Goal: Transaction & Acquisition: Download file/media

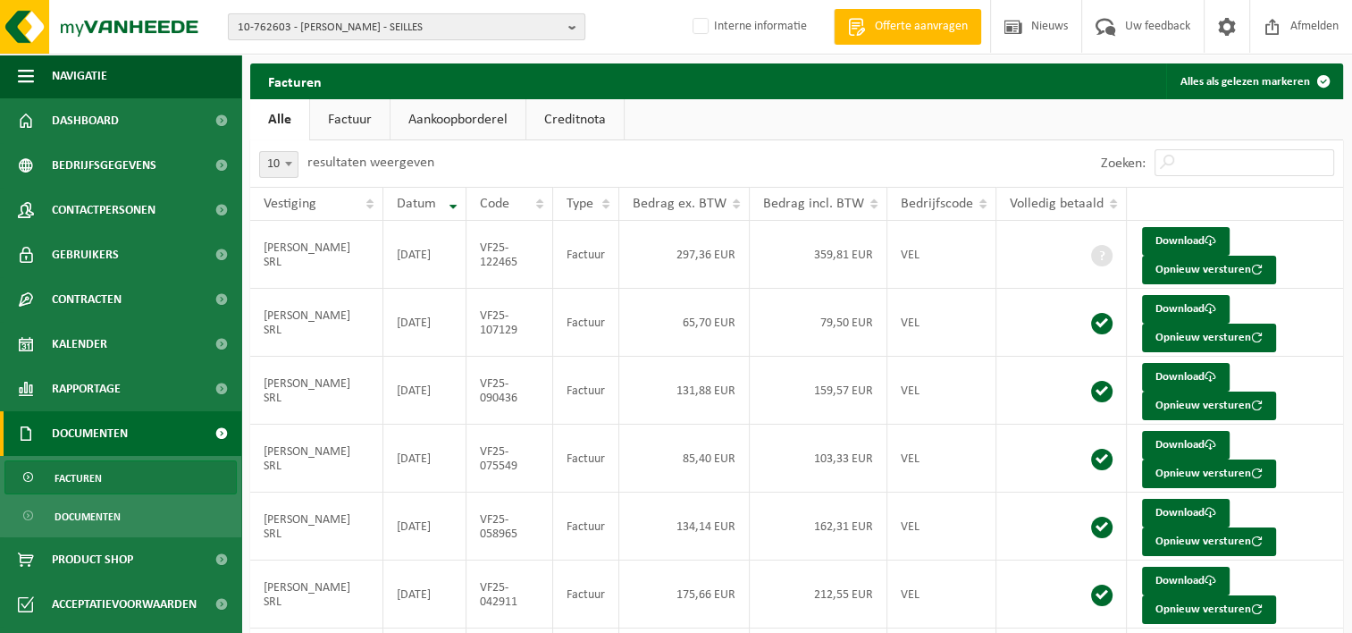
click at [303, 28] on span "10-762603 - VINCENT LEMINEUR SRL - SEILLES" at bounding box center [399, 27] width 323 height 27
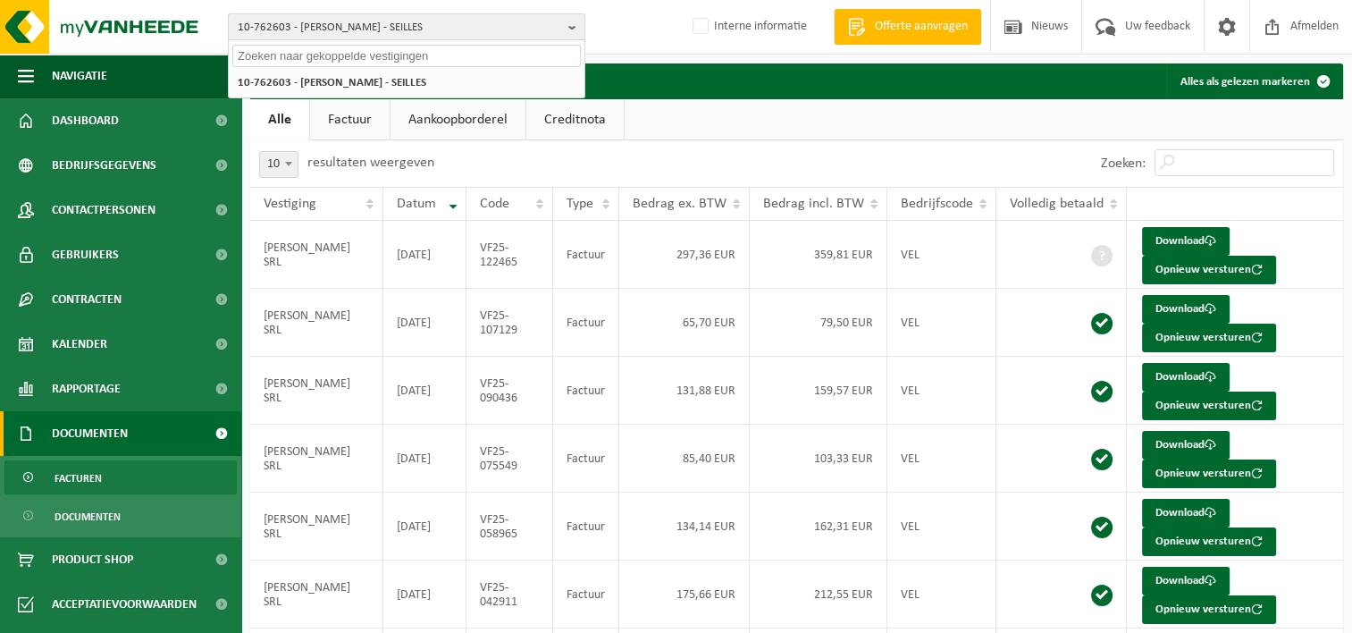
paste input "10-809690"
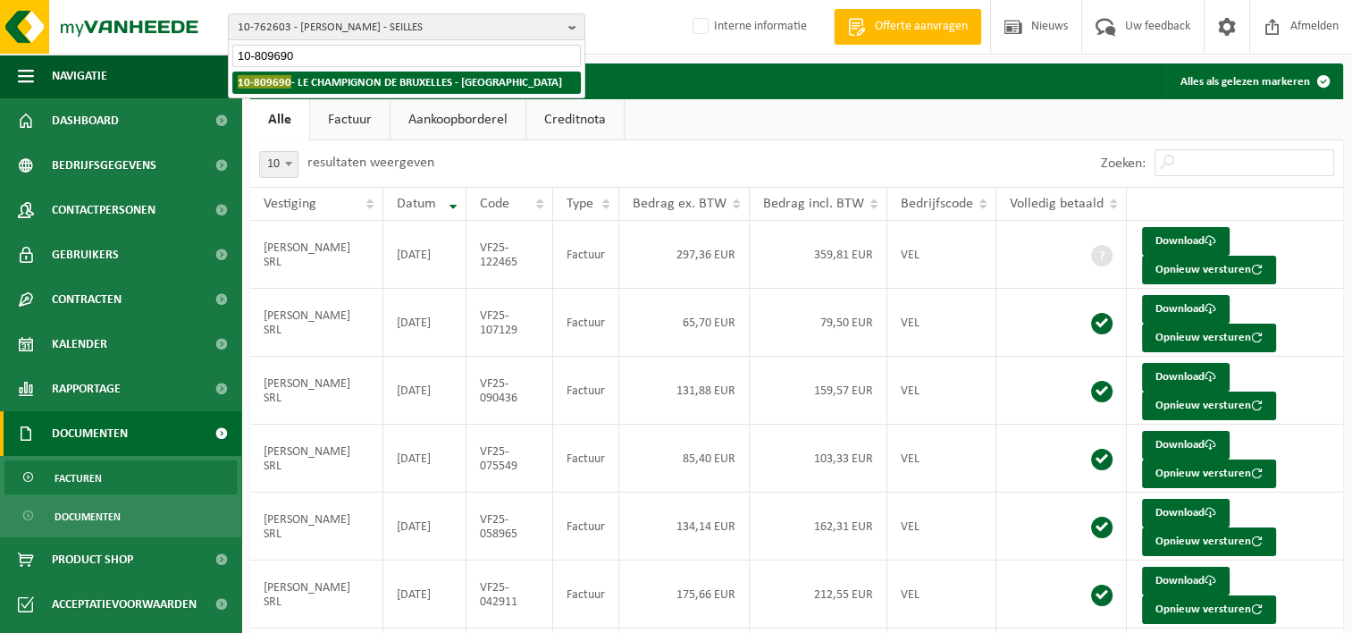
type input "10-809690"
click at [346, 79] on strong "10-809690 - LE CHAMPIGNON DE BRUXELLES - ANDERLECHT" at bounding box center [400, 81] width 324 height 13
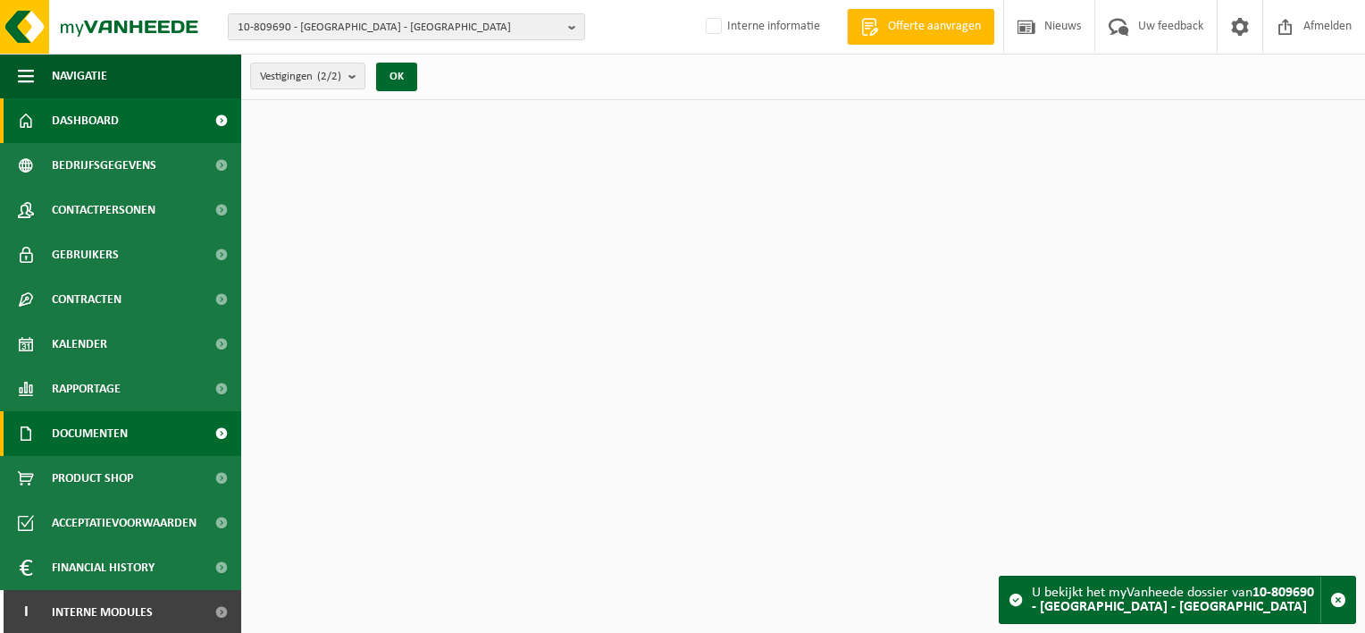
click at [125, 427] on span "Documenten" at bounding box center [90, 433] width 76 height 45
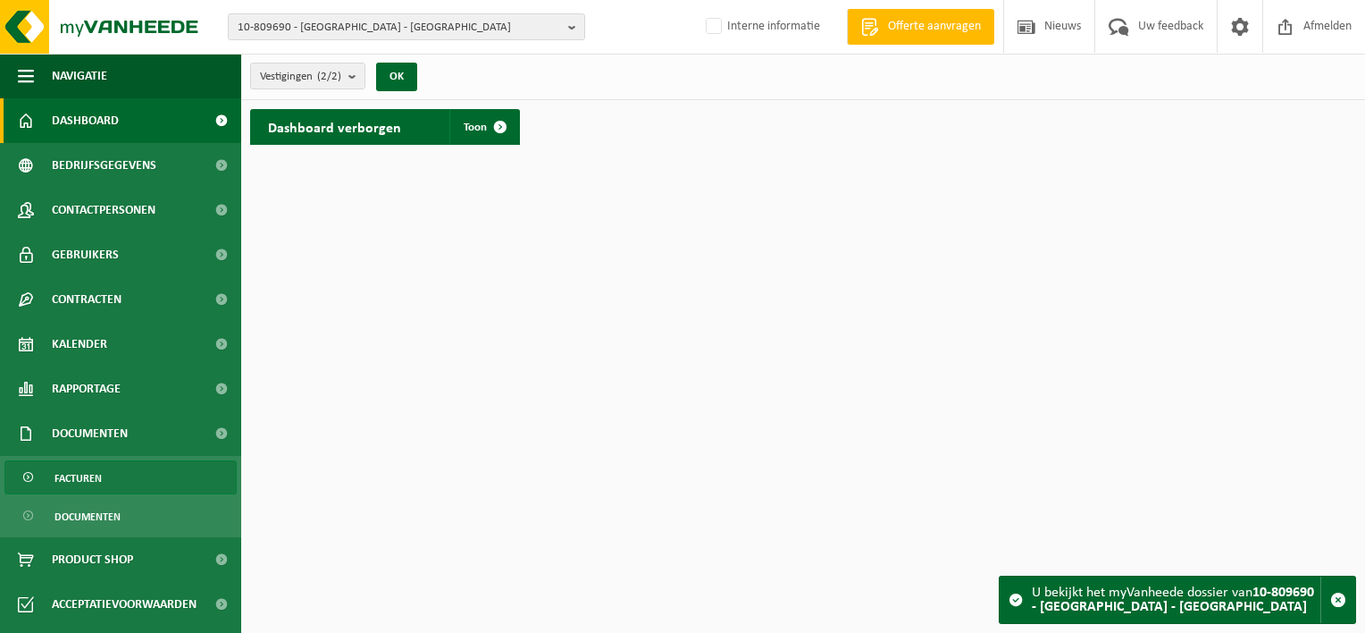
click at [127, 460] on link "Facturen" at bounding box center [120, 477] width 232 height 34
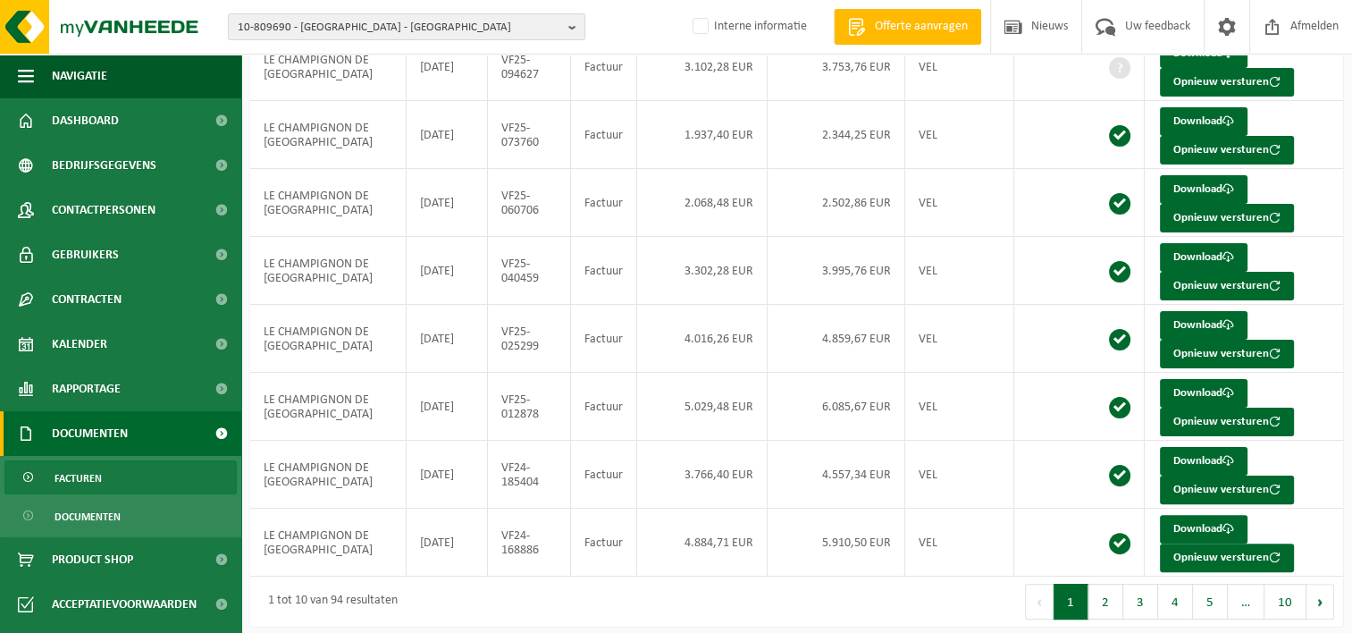
scroll to position [373, 0]
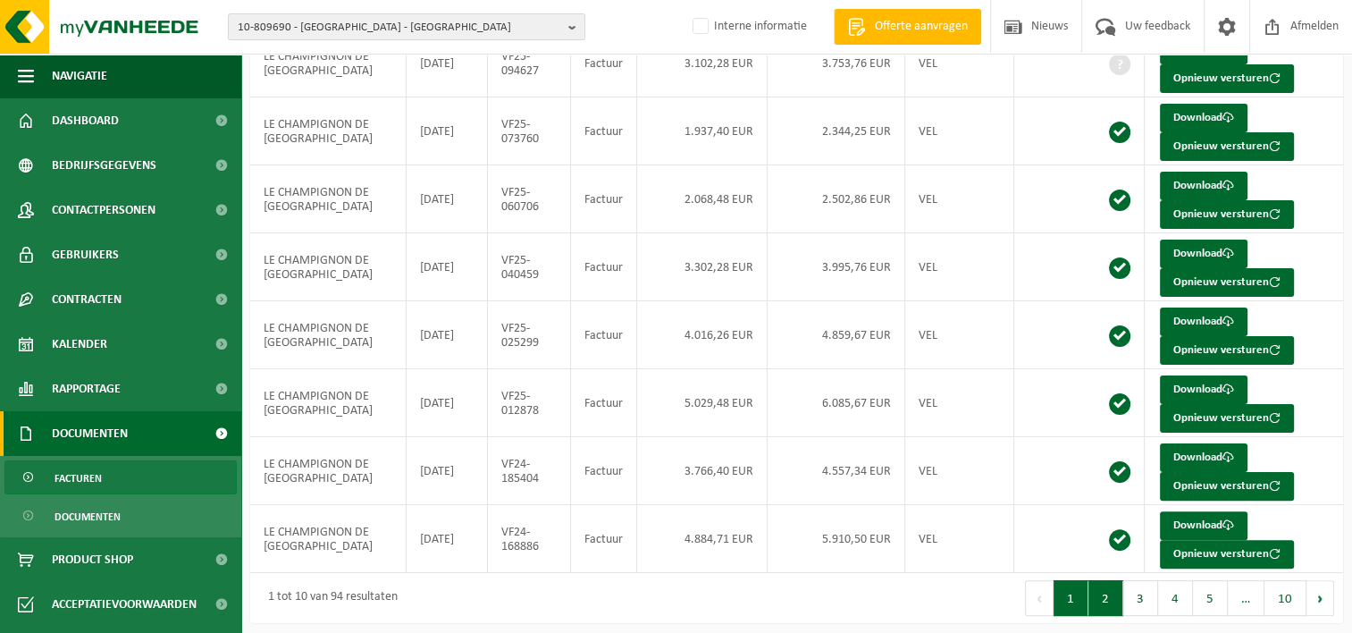
click at [1112, 591] on button "2" at bounding box center [1105, 598] width 35 height 36
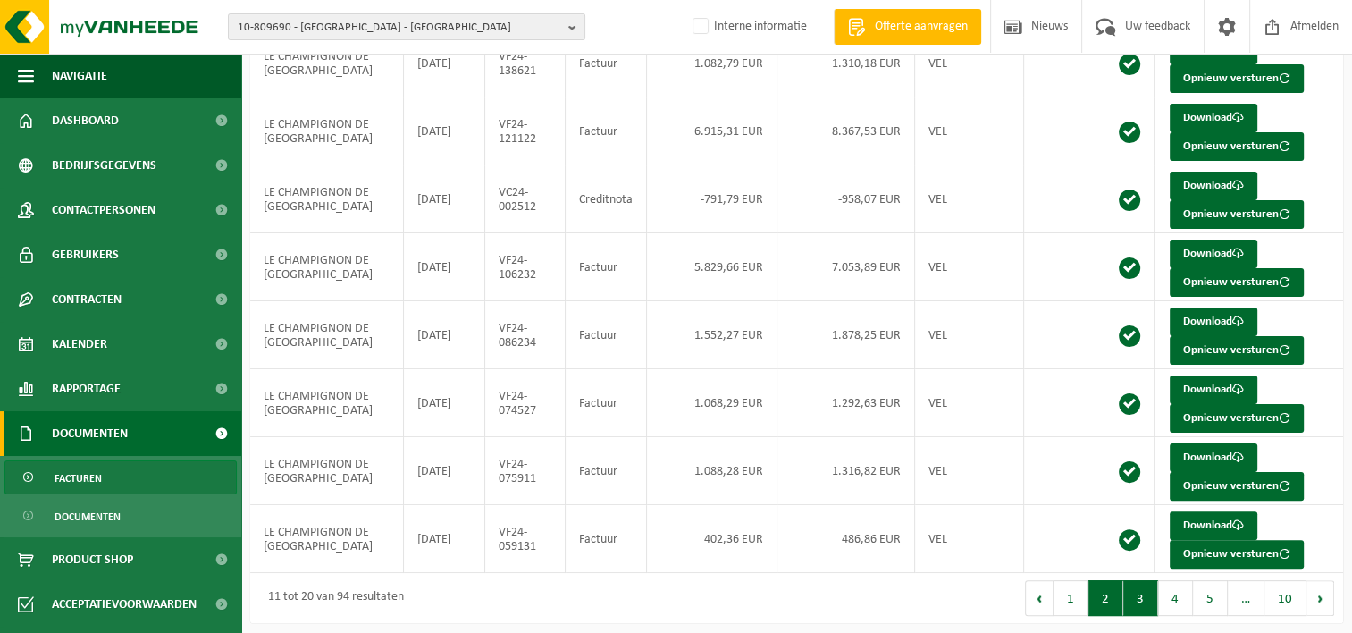
click at [1140, 588] on button "3" at bounding box center [1140, 598] width 35 height 36
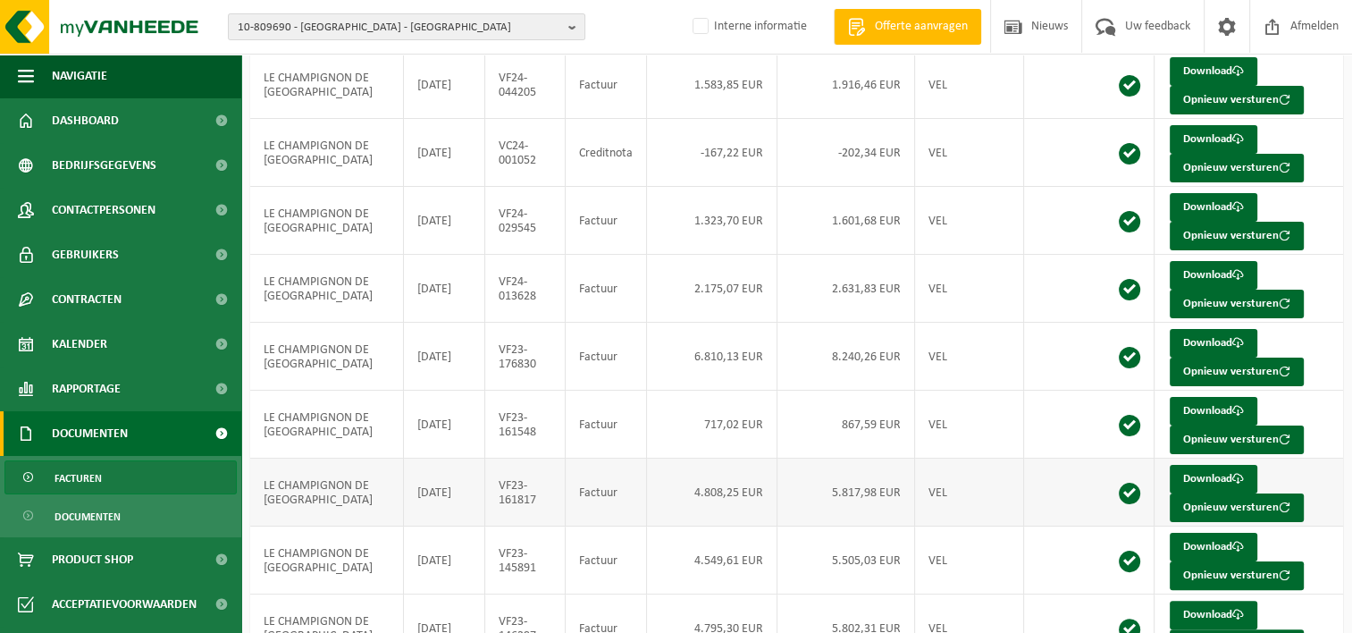
scroll to position [194, 0]
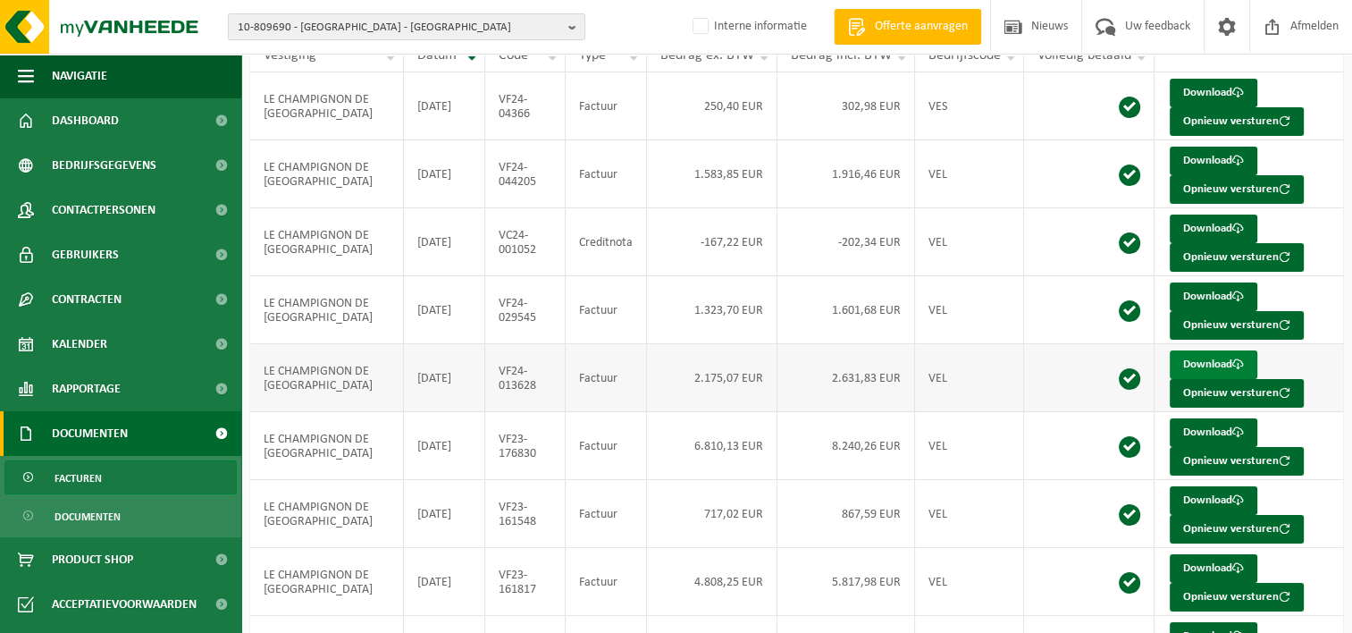
click at [1201, 362] on link "Download" at bounding box center [1213, 364] width 88 height 29
click at [1195, 428] on link "Download" at bounding box center [1213, 432] width 88 height 29
